Goal: Information Seeking & Learning: Learn about a topic

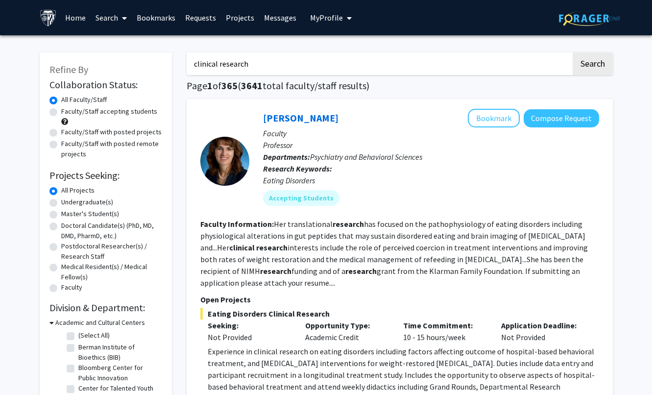
click at [257, 66] on input "clinical research" at bounding box center [379, 63] width 385 height 23
type input "neurology"
click at [592, 65] on button "Search" at bounding box center [593, 63] width 40 height 23
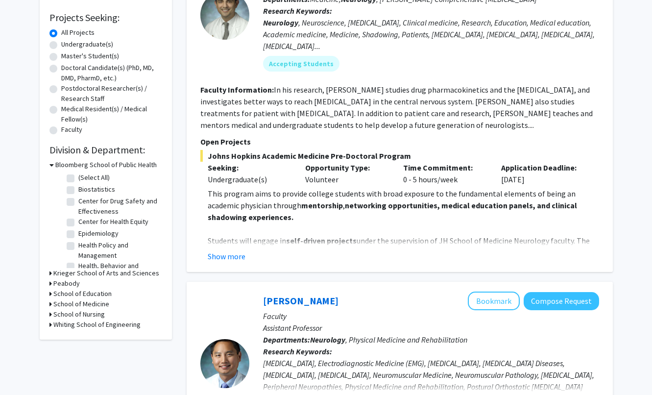
scroll to position [158, 0]
click at [236, 258] on button "Show more" at bounding box center [227, 256] width 38 height 12
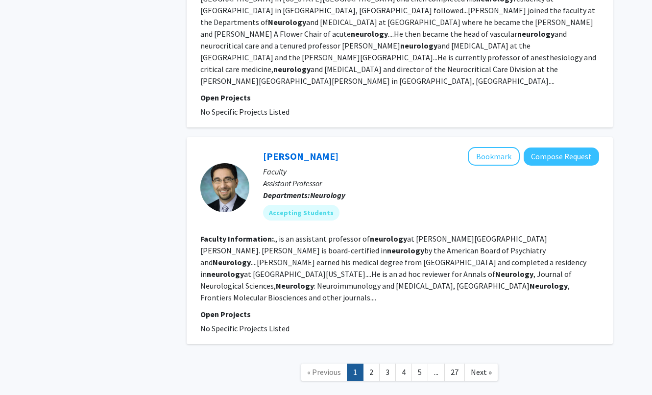
scroll to position [2328, 0]
click at [370, 364] on link "2" at bounding box center [371, 372] width 17 height 17
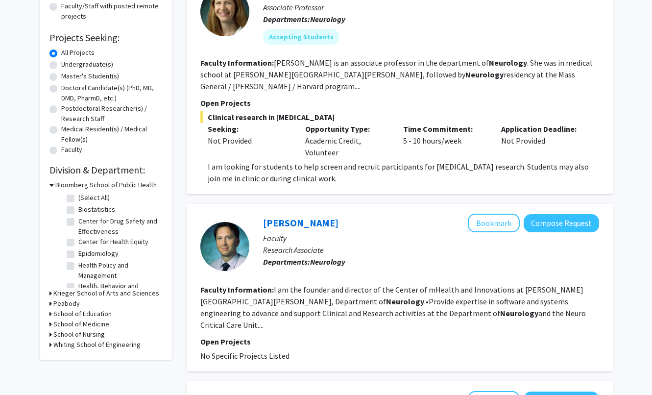
scroll to position [136, 0]
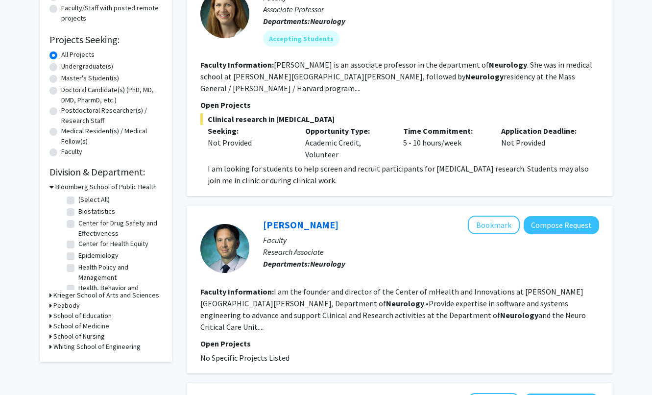
click at [50, 327] on icon at bounding box center [50, 326] width 2 height 10
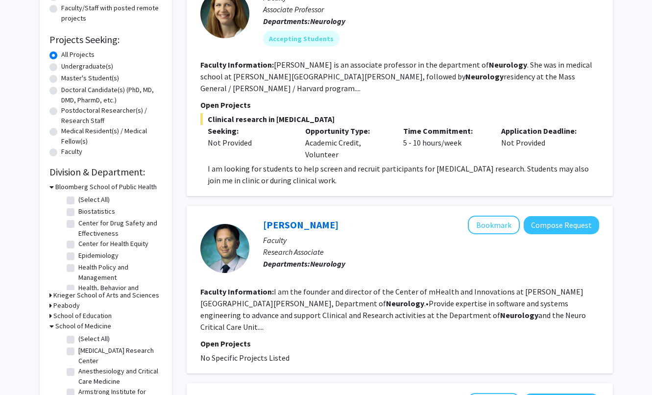
click at [78, 340] on label "(Select All)" at bounding box center [93, 339] width 31 height 10
click at [78, 340] on input "(Select All)" at bounding box center [81, 337] width 6 height 6
checkbox input "true"
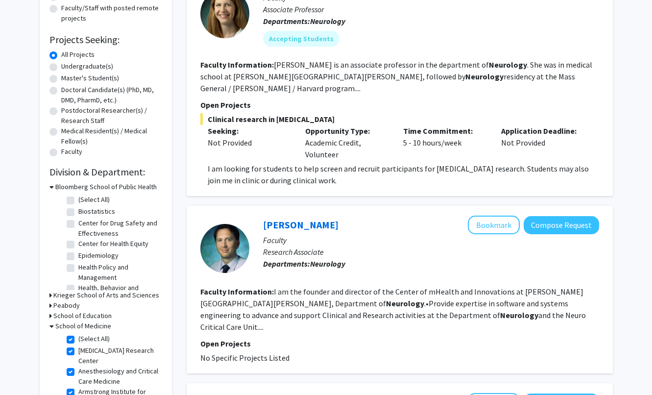
checkbox input "true"
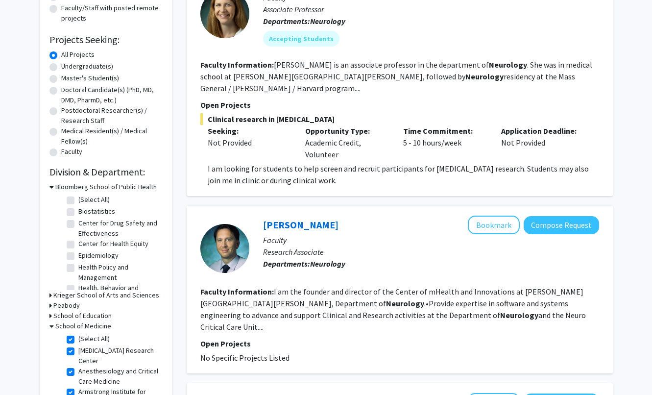
checkbox input "true"
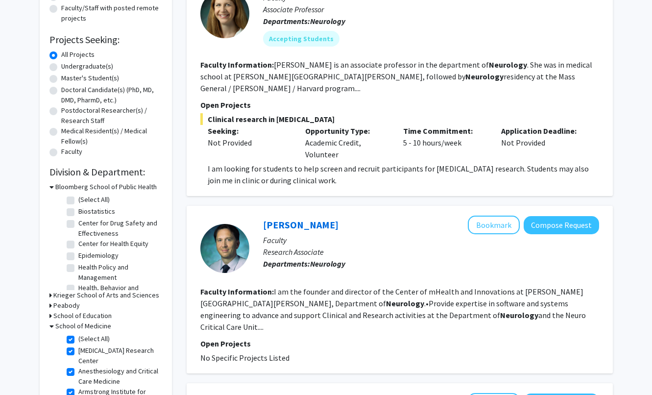
checkbox input "true"
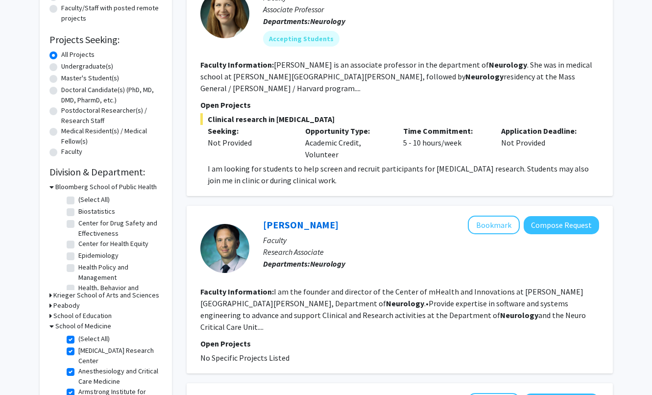
checkbox input "true"
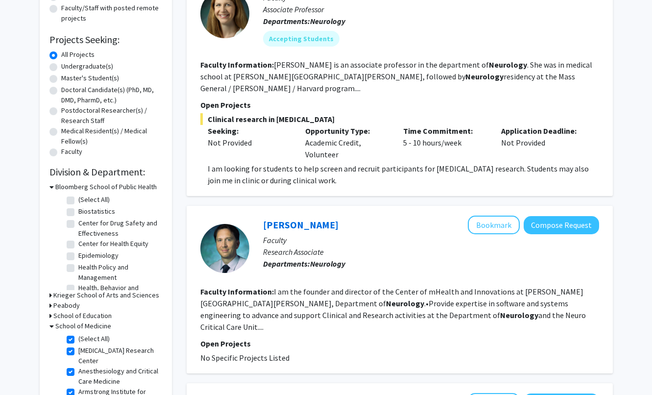
checkbox input "true"
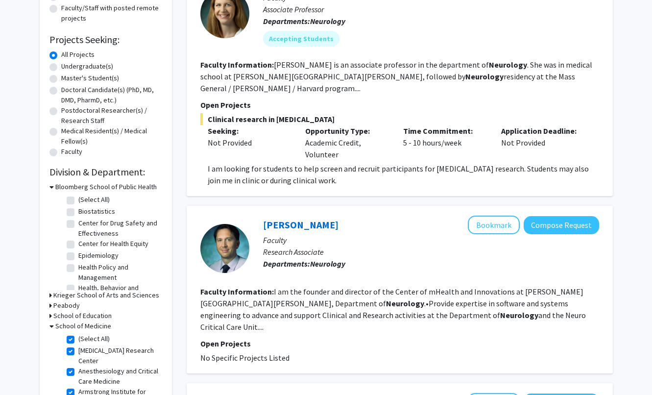
checkbox input "true"
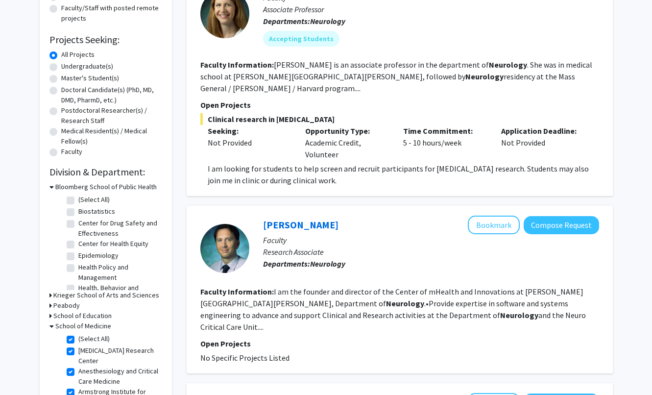
checkbox input "true"
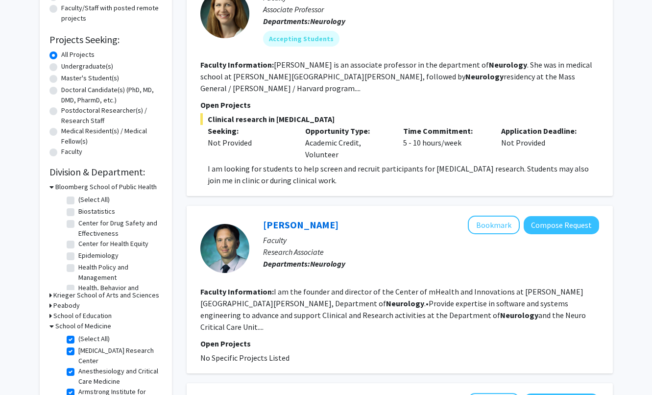
checkbox input "true"
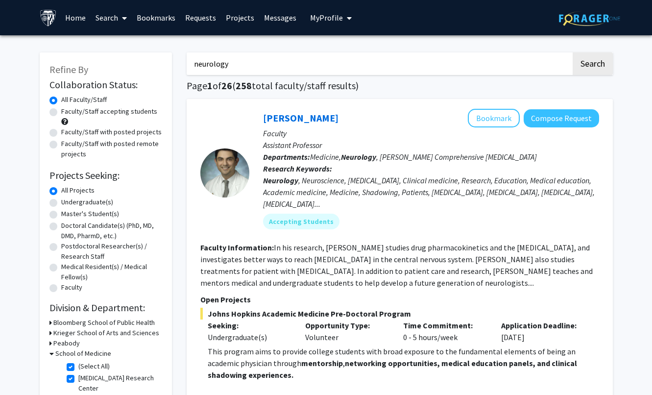
click at [245, 66] on input "neurology" at bounding box center [379, 63] width 385 height 23
click at [592, 65] on button "Search" at bounding box center [593, 63] width 40 height 23
checkbox input "false"
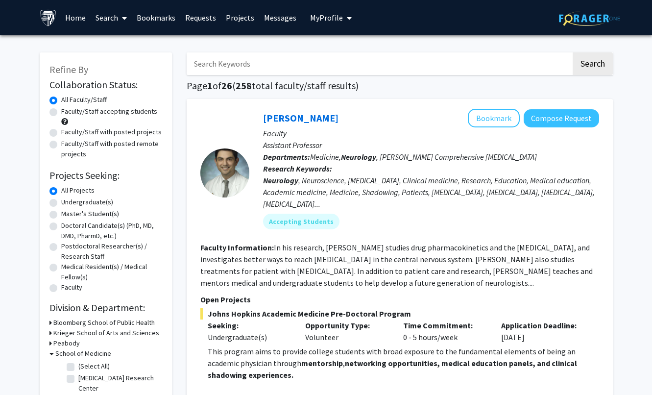
checkbox input "false"
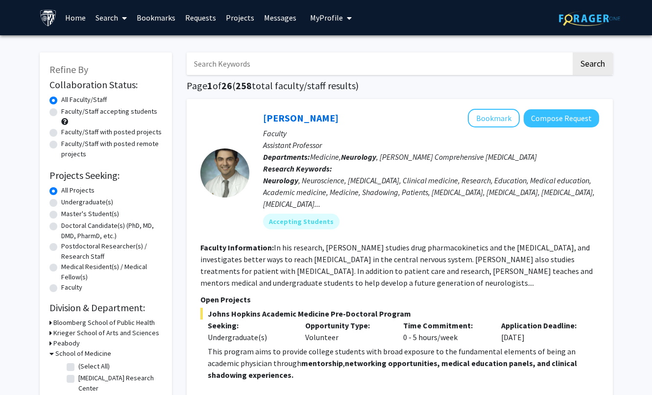
checkbox input "false"
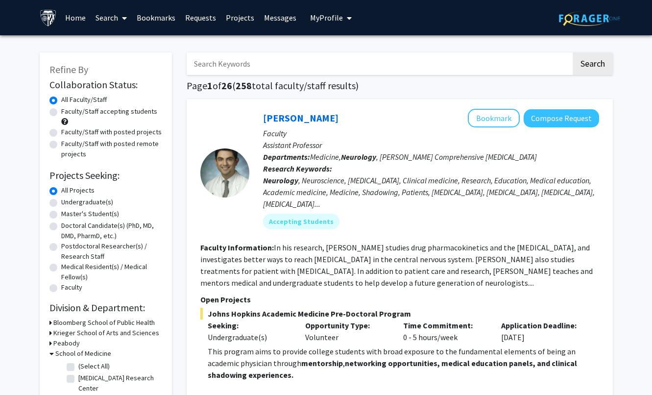
checkbox input "false"
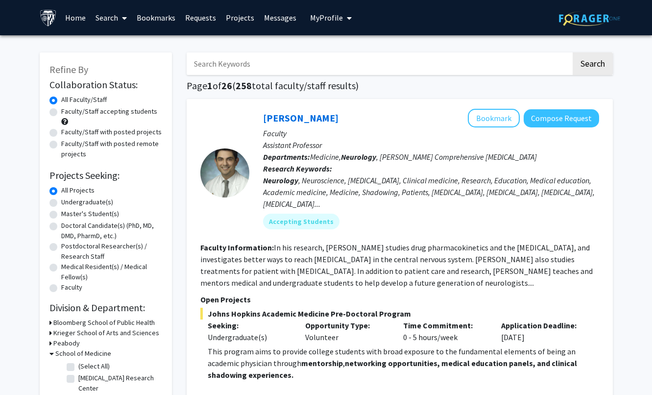
checkbox input "false"
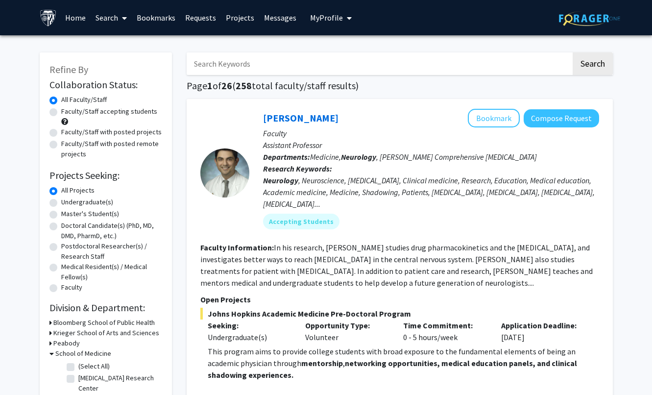
checkbox input "false"
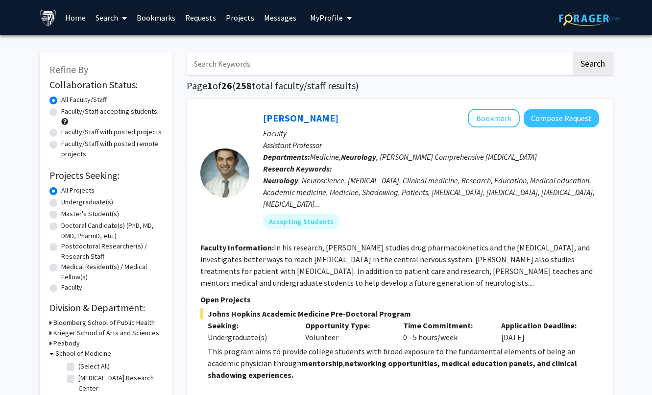
checkbox input "false"
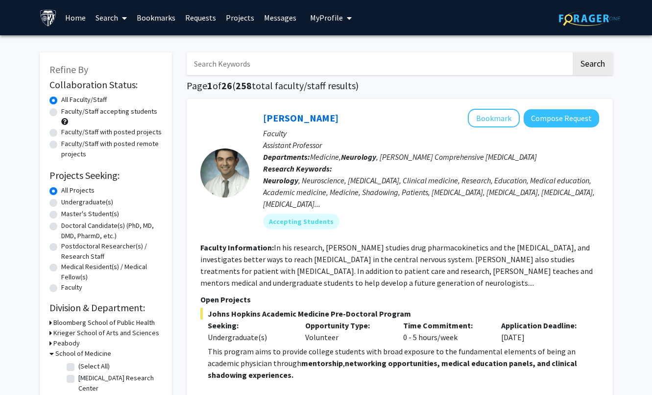
checkbox input "false"
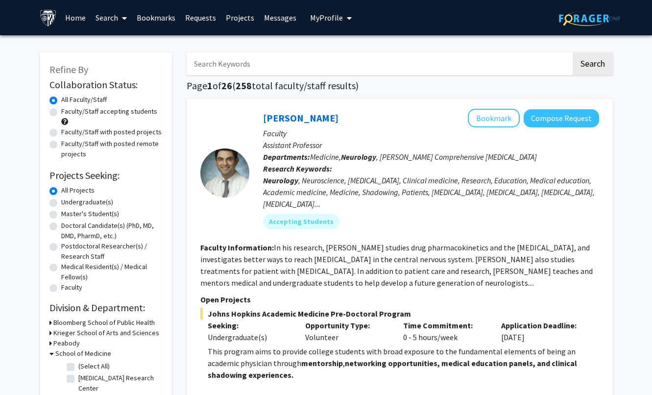
checkbox input "false"
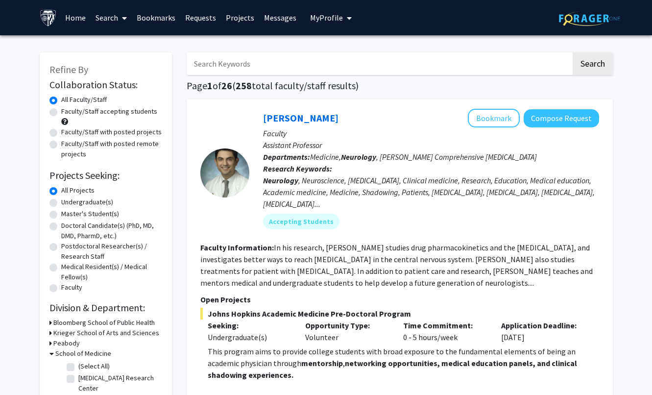
checkbox input "false"
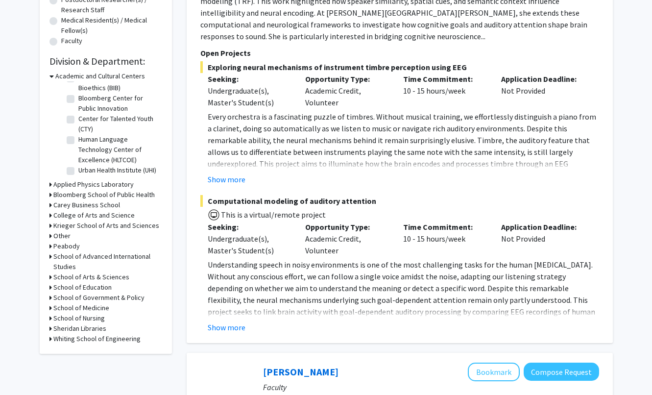
scroll to position [250, 0]
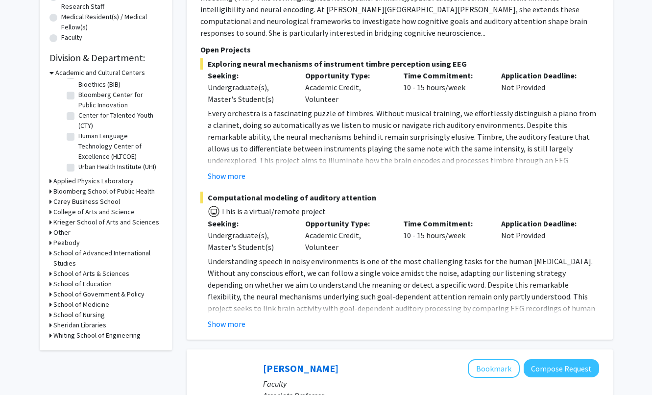
click at [50, 306] on icon at bounding box center [50, 304] width 2 height 10
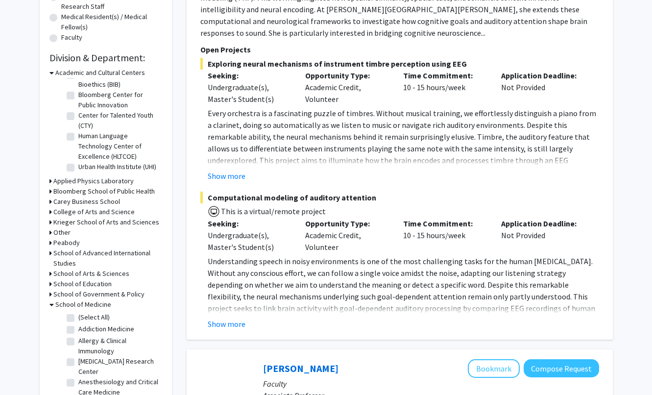
click at [78, 320] on label "(Select All)" at bounding box center [93, 317] width 31 height 10
click at [78, 318] on input "(Select All)" at bounding box center [81, 315] width 6 height 6
checkbox input "true"
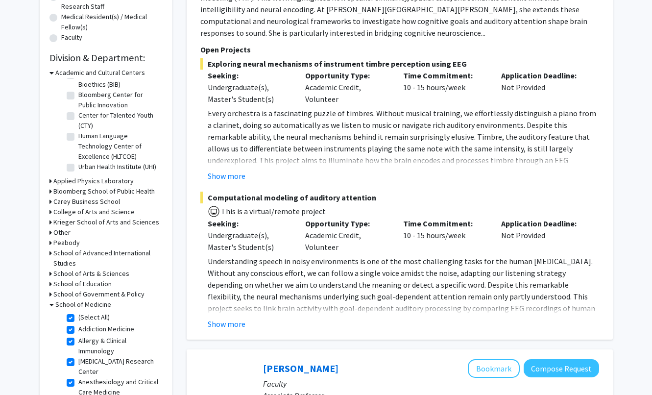
checkbox input "true"
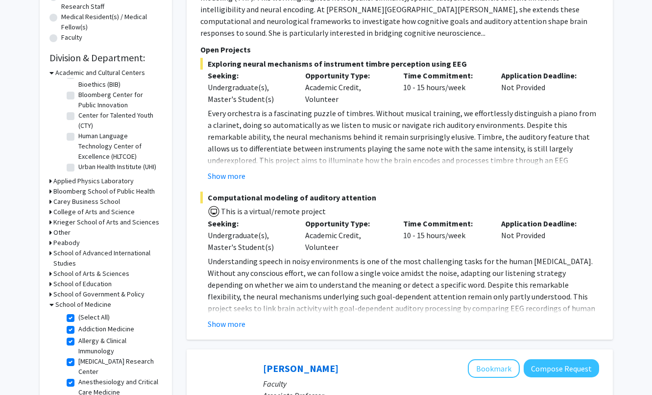
checkbox input "true"
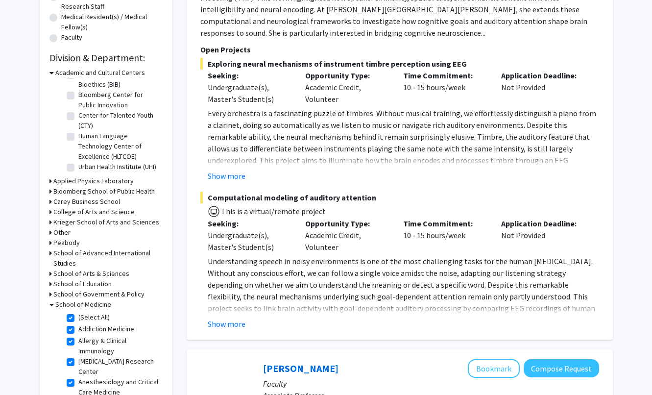
checkbox input "true"
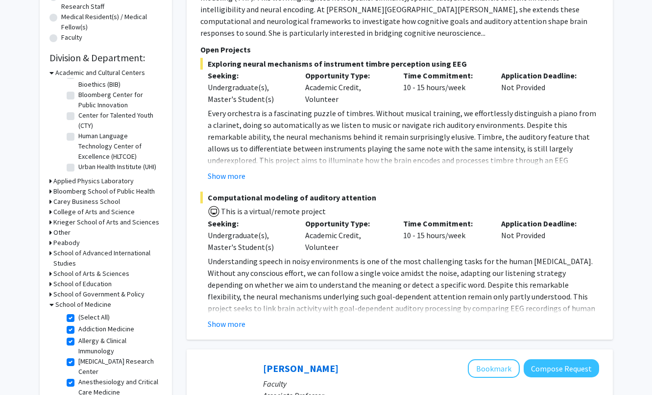
checkbox input "true"
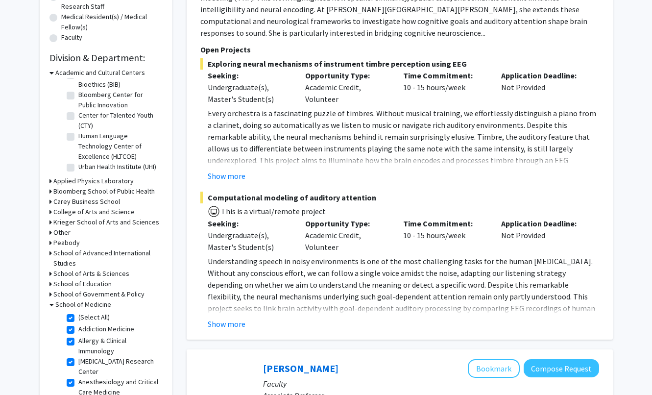
checkbox input "true"
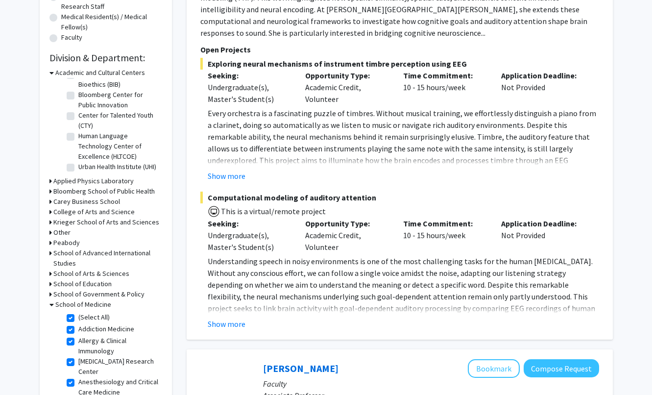
checkbox input "true"
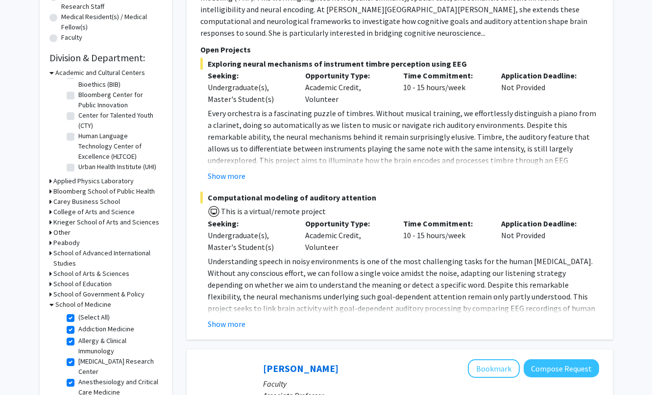
checkbox input "true"
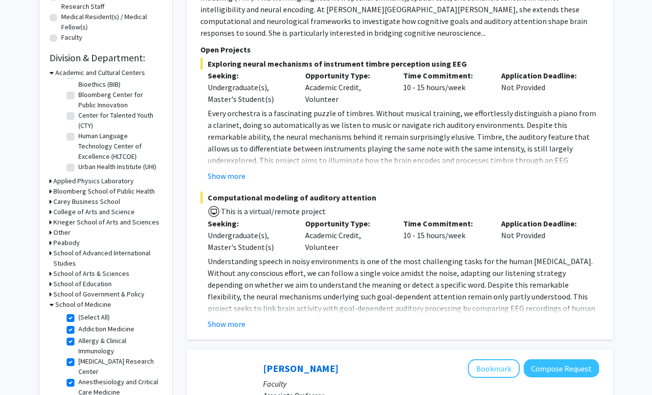
checkbox input "true"
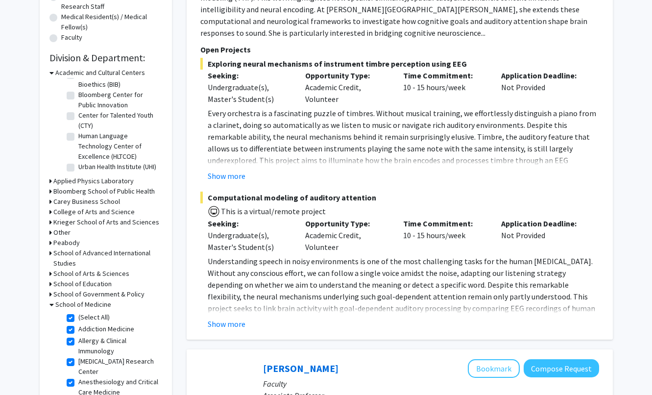
checkbox input "true"
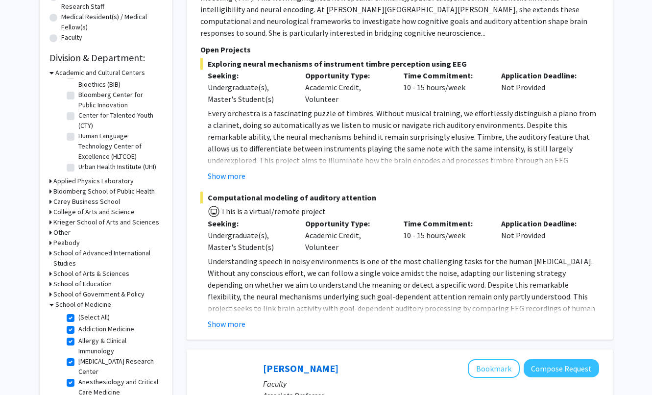
checkbox input "true"
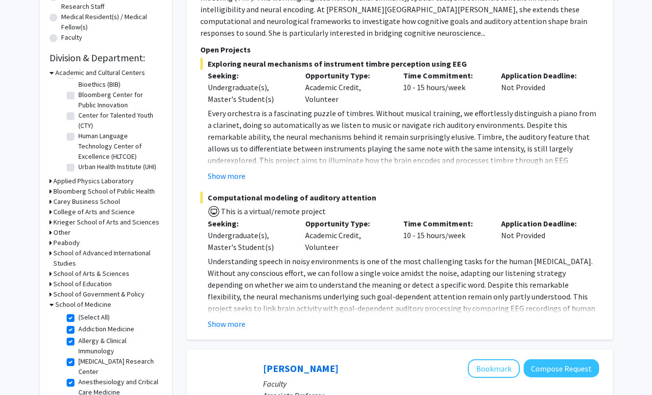
checkbox input "true"
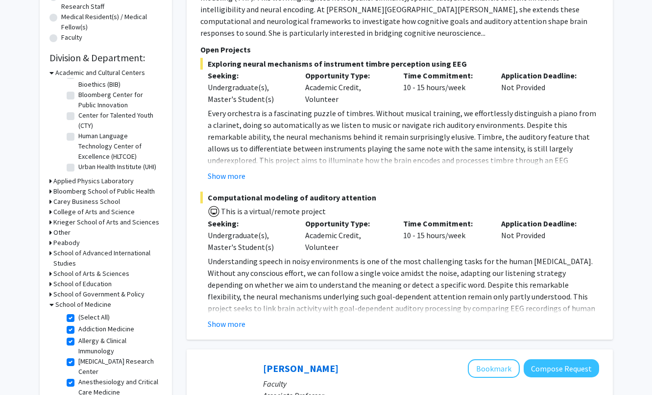
checkbox input "true"
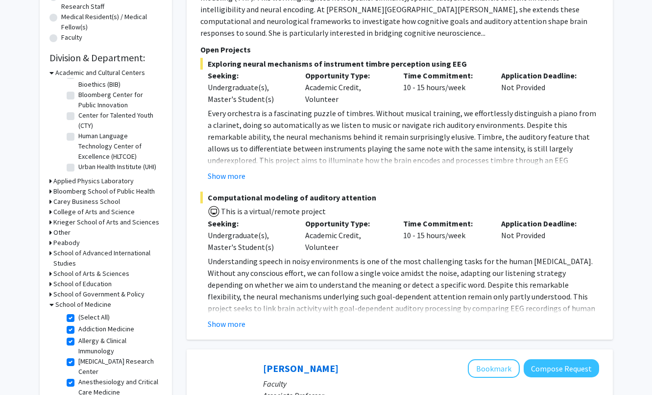
checkbox input "true"
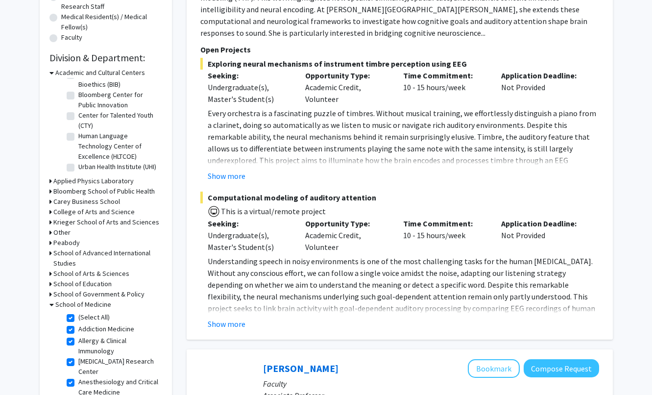
checkbox input "true"
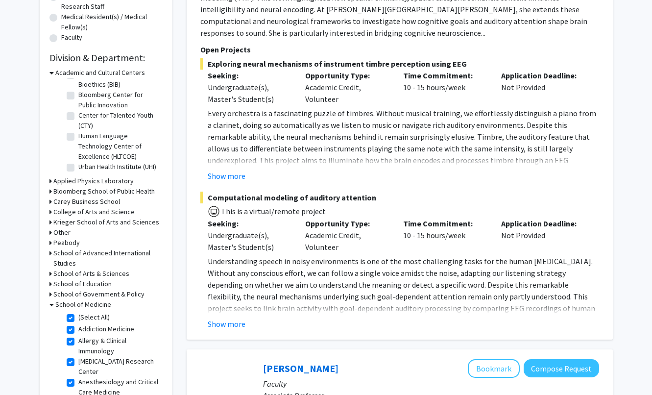
checkbox input "true"
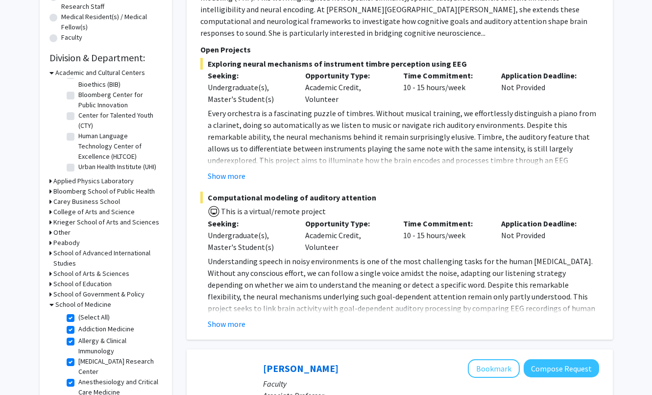
checkbox input "true"
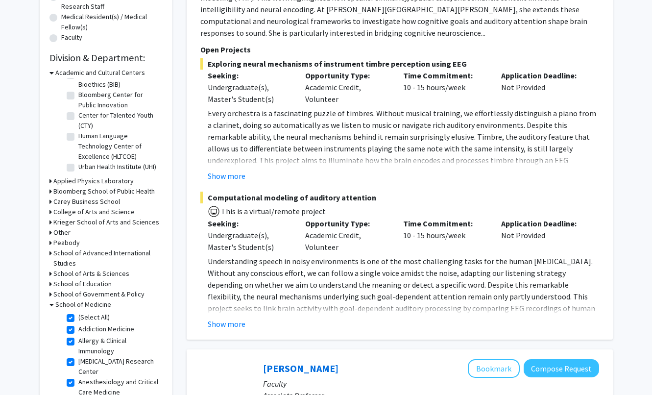
checkbox input "true"
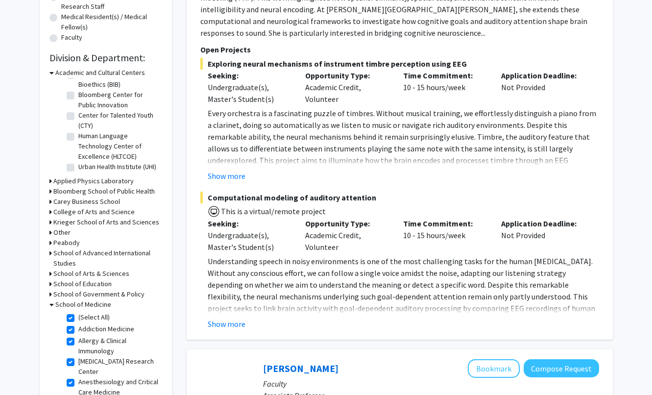
checkbox input "true"
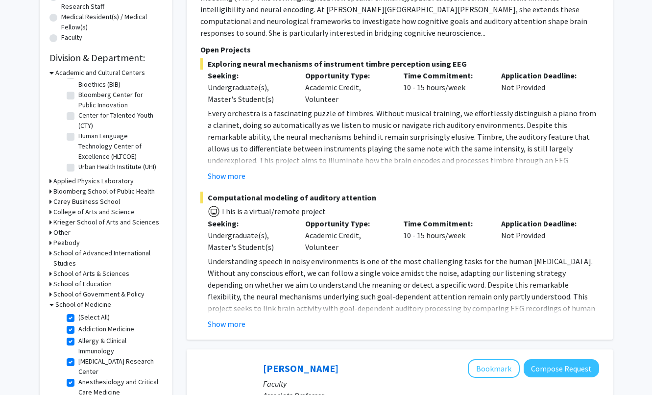
checkbox input "true"
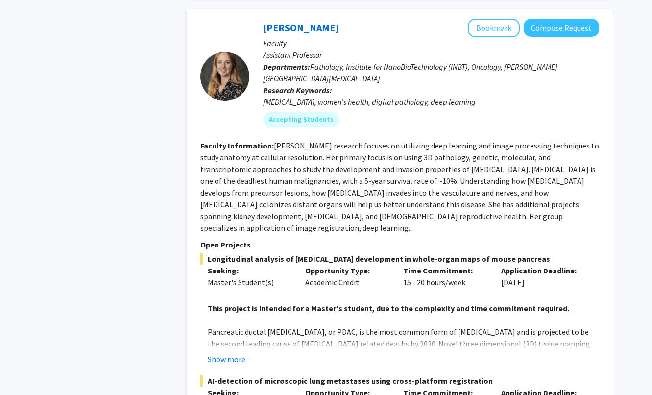
scroll to position [1317, 0]
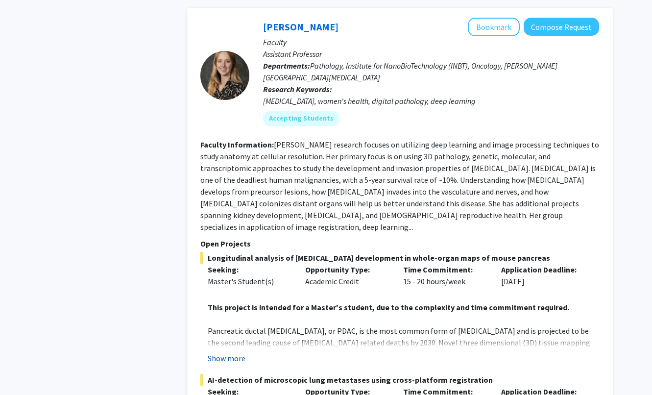
click at [224, 352] on button "Show more" at bounding box center [227, 358] width 38 height 12
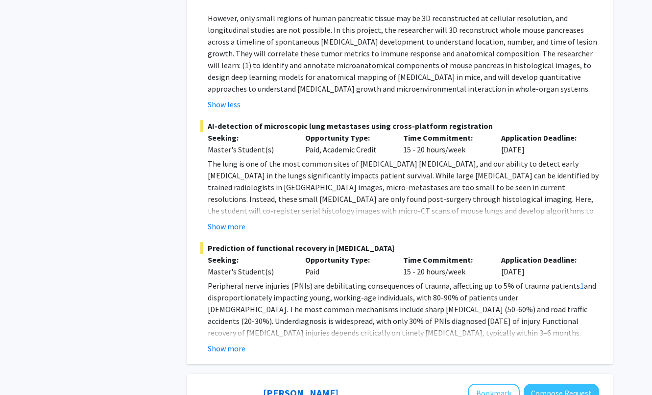
scroll to position [1724, 0]
click at [228, 342] on button "Show more" at bounding box center [227, 348] width 38 height 12
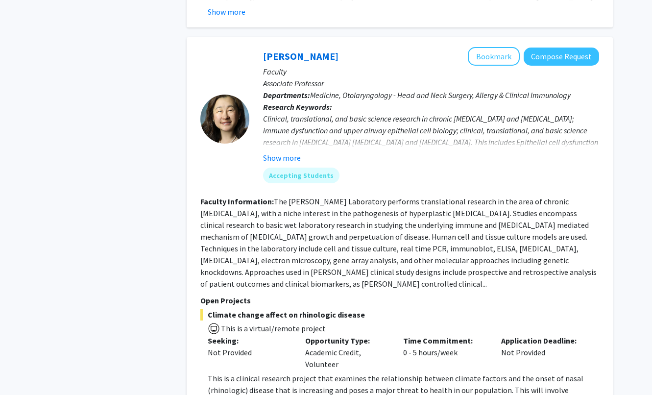
scroll to position [4806, 0]
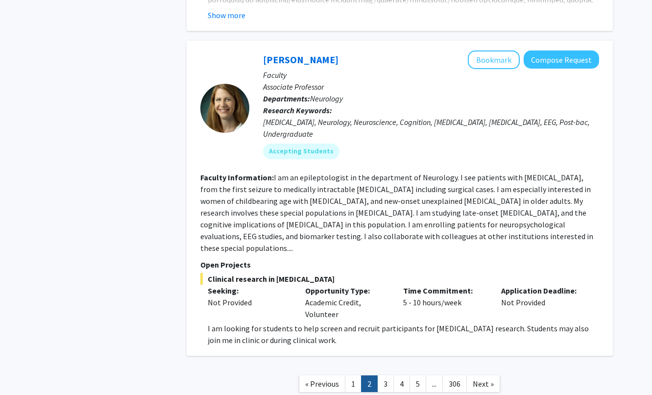
scroll to position [3537, 0]
click at [384, 376] on link "3" at bounding box center [385, 384] width 17 height 17
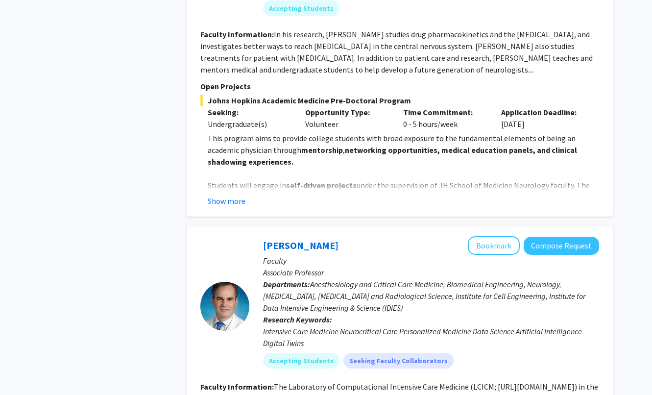
scroll to position [1032, 0]
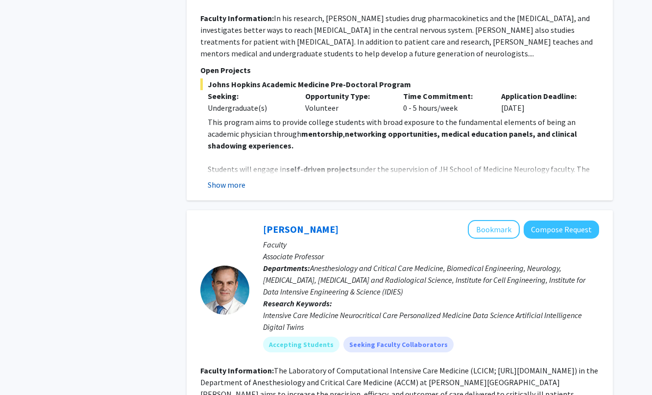
click at [238, 179] on button "Show more" at bounding box center [227, 185] width 38 height 12
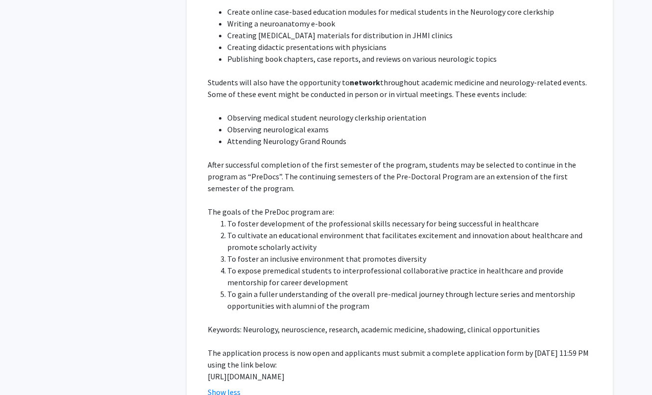
scroll to position [1249, 0]
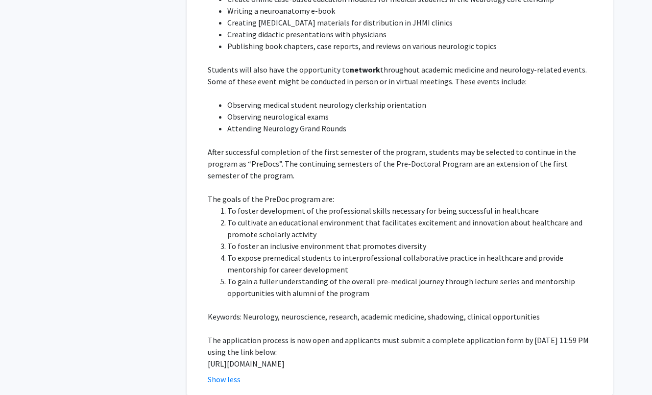
click at [248, 358] on p "[URL][DOMAIN_NAME]" at bounding box center [403, 364] width 391 height 12
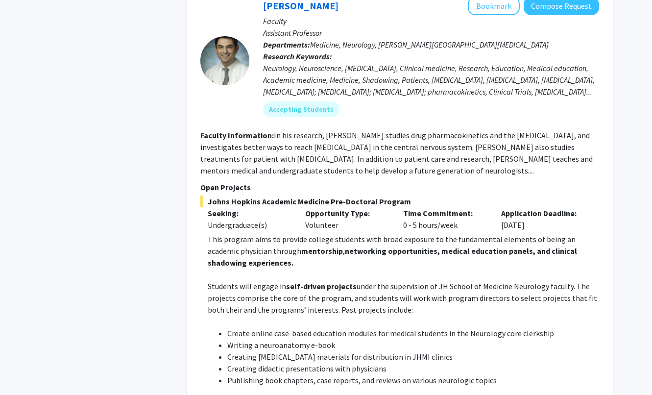
scroll to position [893, 0]
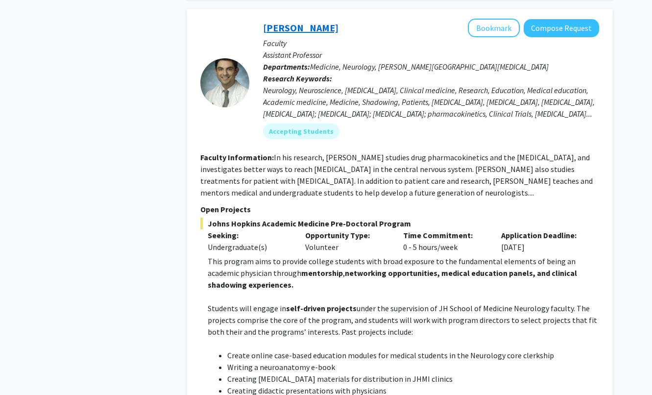
drag, startPoint x: 247, startPoint y: 343, endPoint x: 264, endPoint y: 3, distance: 340.5
click at [264, 19] on fg-search-faculty "[PERSON_NAME] Bookmark Compose Request Faculty Assistant Professor Departments:…" at bounding box center [399, 380] width 399 height 723
copy fg-search-faculty "Loremi Dolo Sitametc Adipisc Elitsed Doeiusm Temporinc Utlaboree Doloremagna: A…"
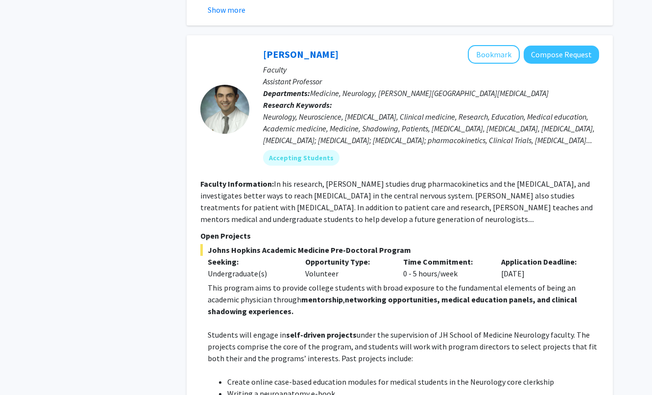
scroll to position [847, 0]
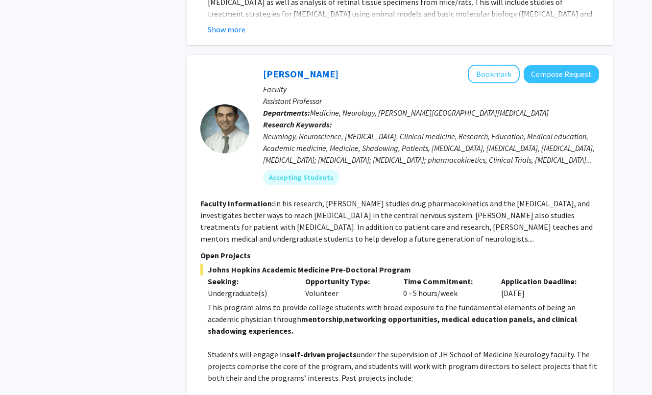
click at [398, 198] on fg-read-more "In his research, [PERSON_NAME] studies drug pharmacokinetics and the [MEDICAL_D…" at bounding box center [396, 220] width 392 height 45
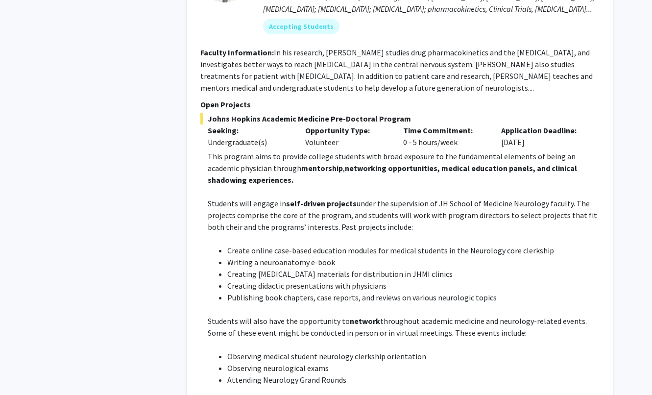
scroll to position [989, 0]
